Goal: Task Accomplishment & Management: Use online tool/utility

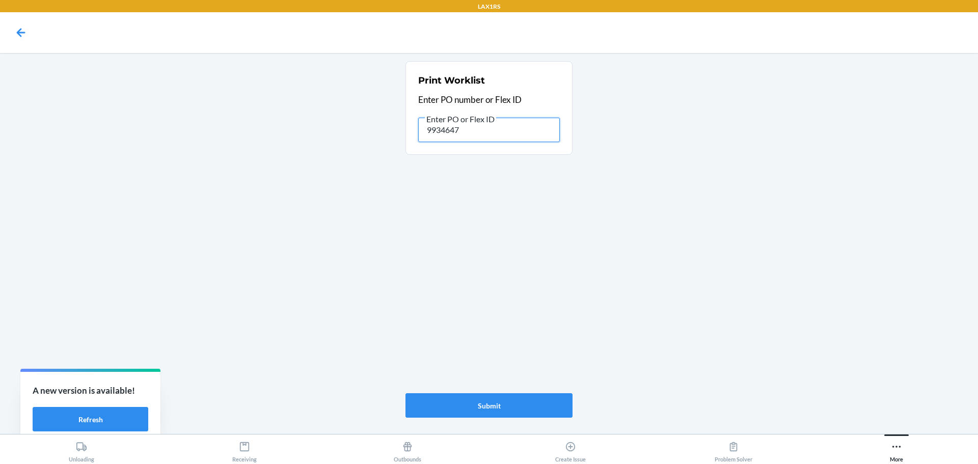
click at [465, 131] on input "9934647" at bounding box center [489, 130] width 142 height 24
click at [499, 414] on button "Submit" at bounding box center [488, 405] width 167 height 24
type input "9"
type input "9920980"
click at [493, 410] on button "Submit" at bounding box center [488, 405] width 167 height 24
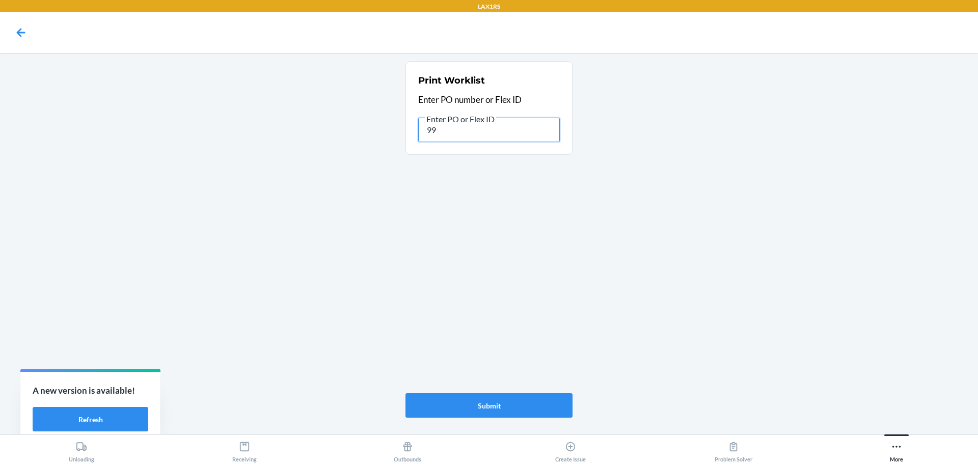
type input "9"
type input "9948105"
click at [528, 414] on button "Submit" at bounding box center [488, 405] width 167 height 24
click at [901, 443] on icon at bounding box center [896, 446] width 11 height 11
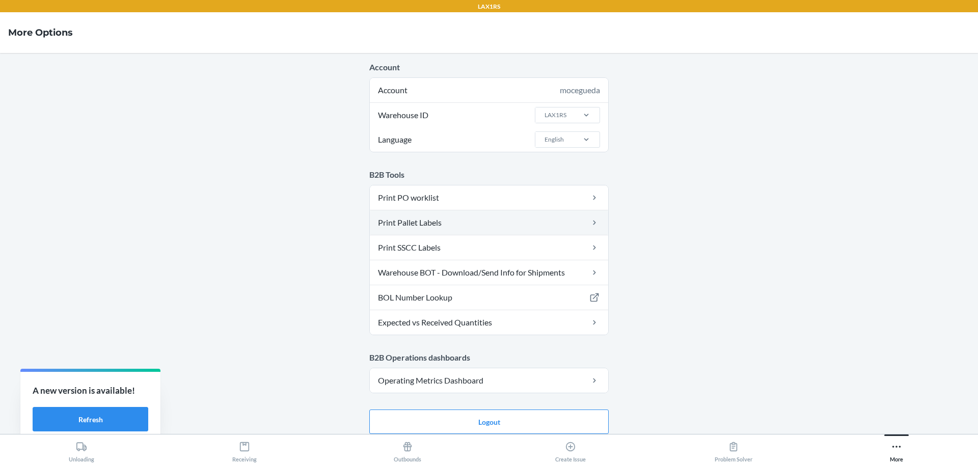
click at [490, 228] on link "Print Pallet Labels" at bounding box center [489, 222] width 238 height 24
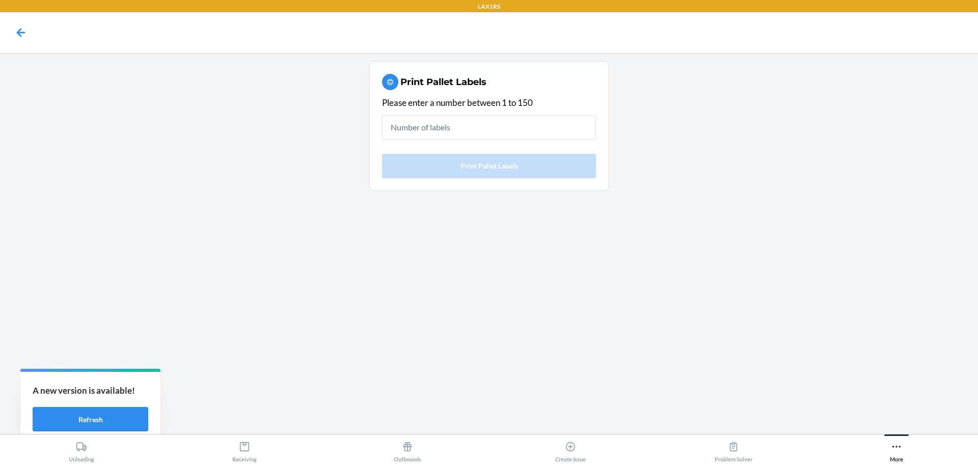
click at [488, 133] on input "text" at bounding box center [489, 127] width 214 height 24
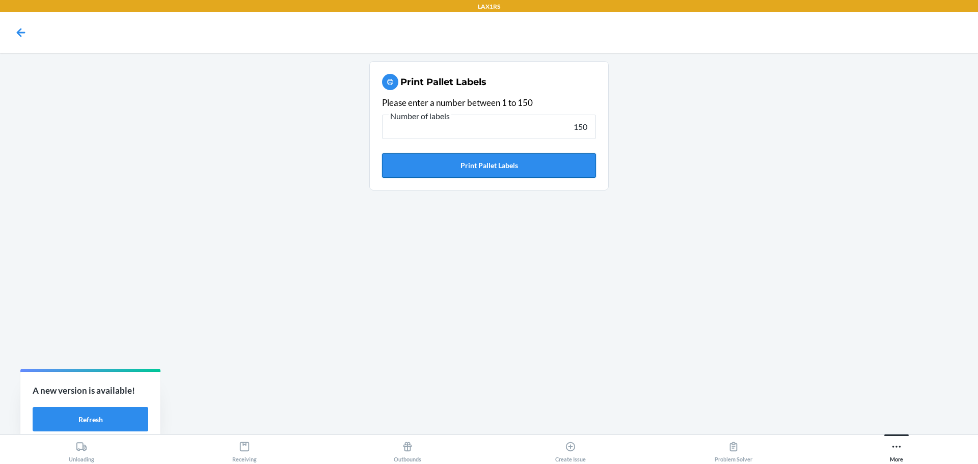
type input "150"
click at [481, 164] on button "Print Pallet Labels" at bounding box center [489, 165] width 214 height 24
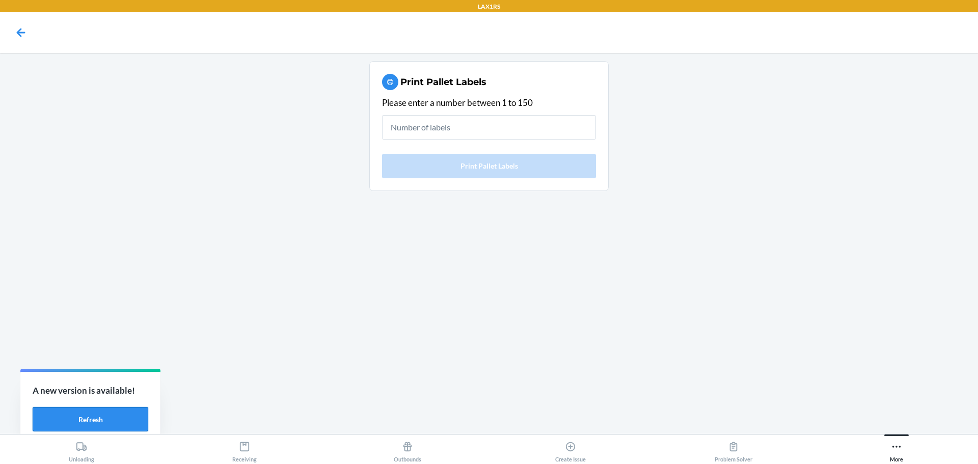
click at [114, 410] on button "Refresh" at bounding box center [91, 419] width 116 height 24
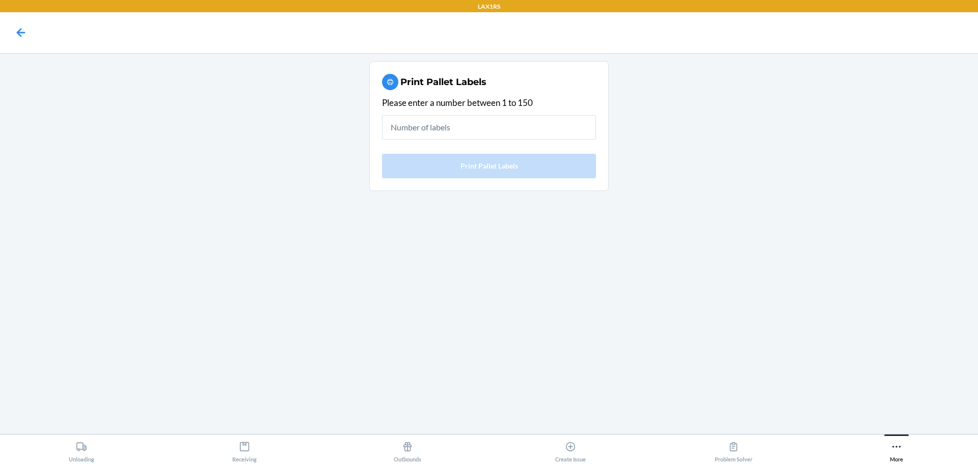
click at [464, 132] on input "text" at bounding box center [489, 127] width 214 height 24
click at [478, 127] on input "text" at bounding box center [489, 127] width 214 height 24
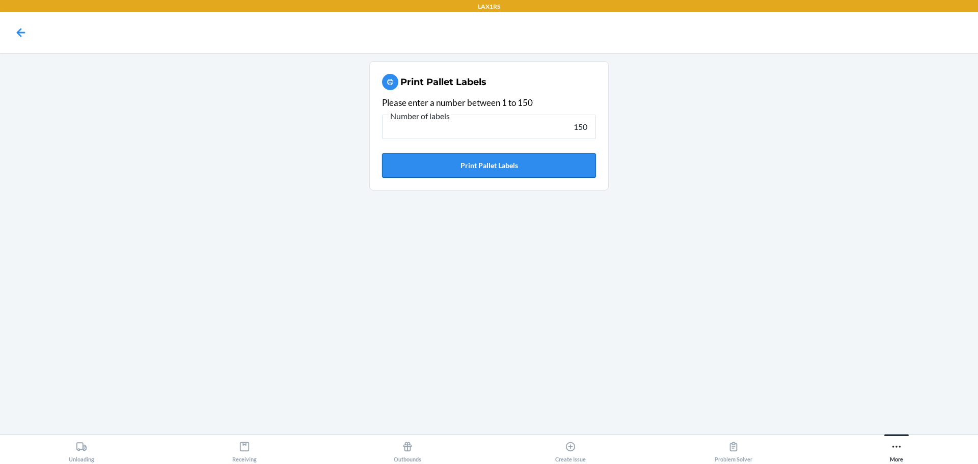
type input "150"
click at [497, 158] on button "Print Pallet Labels" at bounding box center [489, 165] width 214 height 24
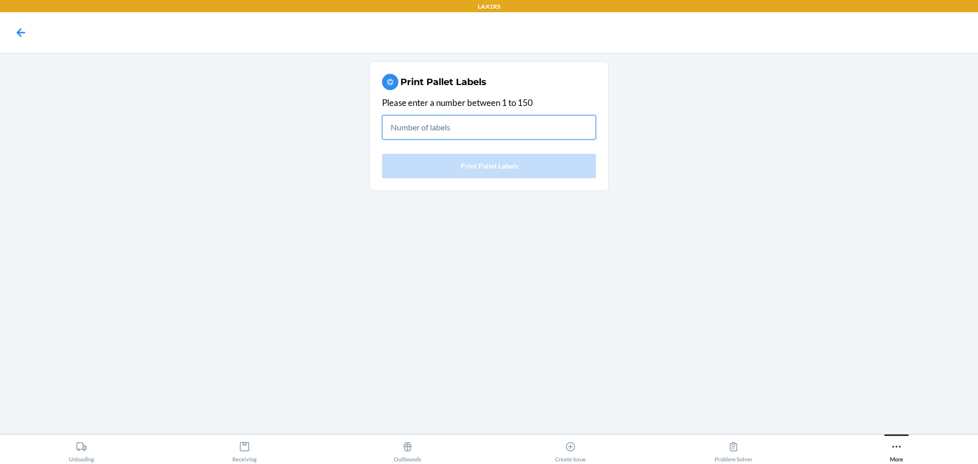
click at [510, 126] on input "text" at bounding box center [489, 127] width 214 height 24
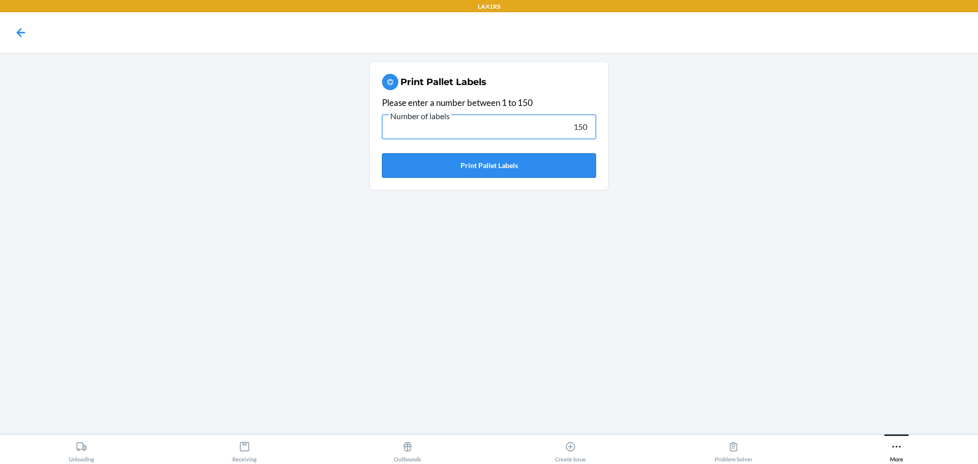
type input "150"
click at [506, 170] on button "Print Pallet Labels" at bounding box center [489, 165] width 214 height 24
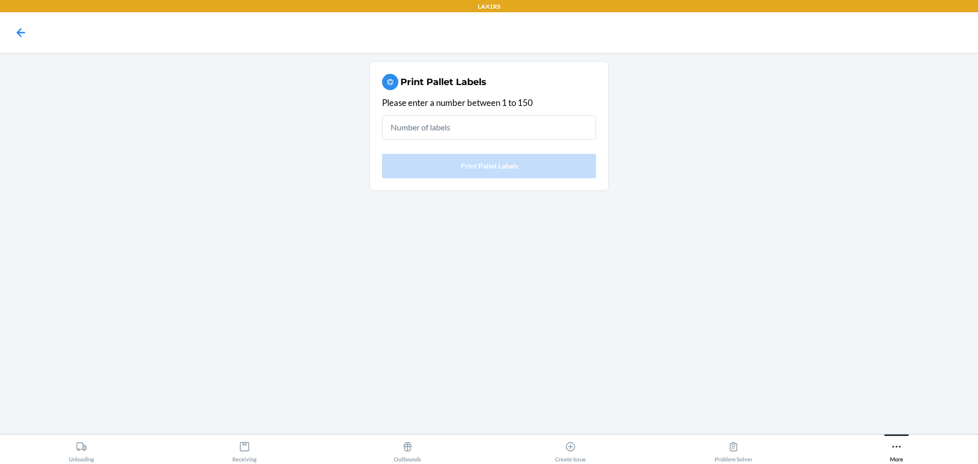
click at [671, 314] on main "Print Pallet Labels Please enter a number between 1 to 150 Print Pallet Labels" at bounding box center [489, 243] width 978 height 381
click at [893, 439] on div "More" at bounding box center [896, 449] width 13 height 25
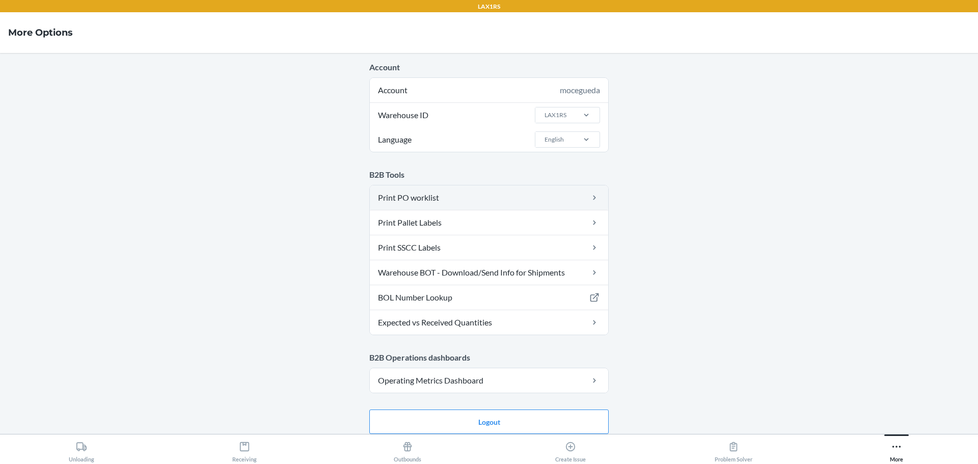
click at [438, 195] on link "Print PO worklist" at bounding box center [489, 197] width 238 height 24
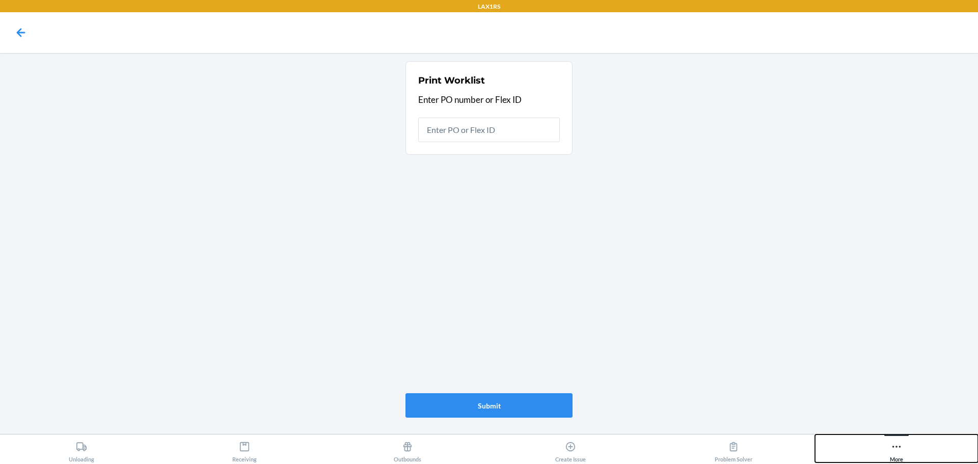
click at [891, 442] on icon at bounding box center [896, 446] width 11 height 11
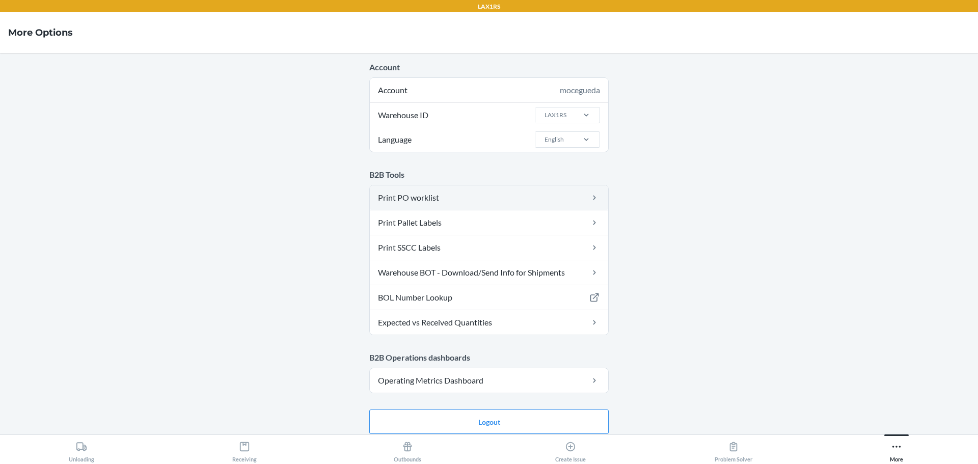
click at [450, 202] on link "Print PO worklist" at bounding box center [489, 197] width 238 height 24
